Goal: Task Accomplishment & Management: Manage account settings

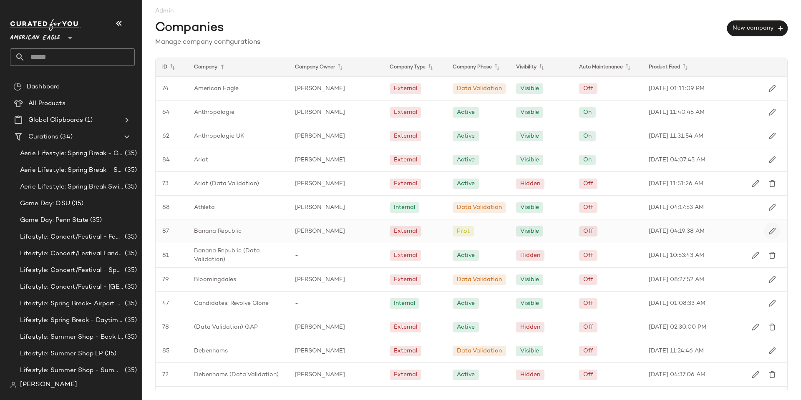
click at [768, 231] on img "button" at bounding box center [772, 231] width 8 height 8
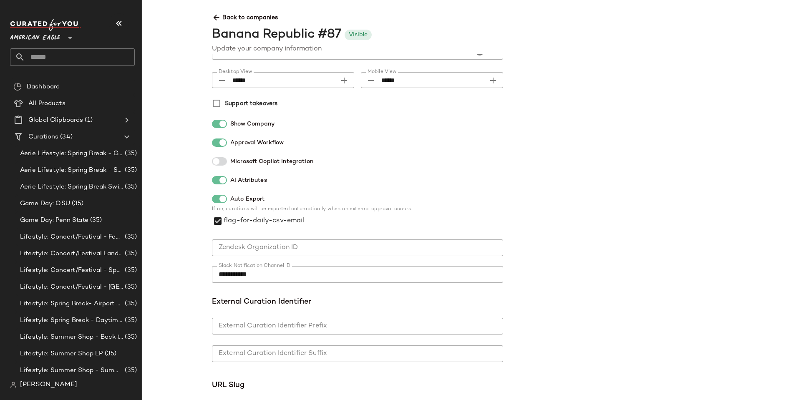
scroll to position [208, 0]
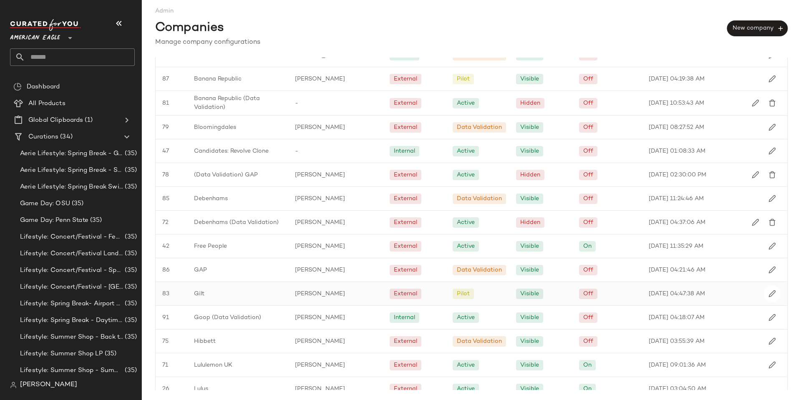
scroll to position [167, 0]
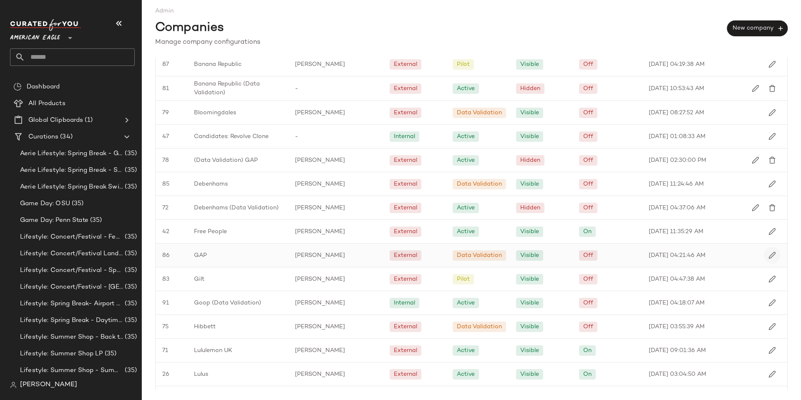
click at [763, 254] on button "button" at bounding box center [771, 255] width 17 height 17
